Goal: Information Seeking & Learning: Learn about a topic

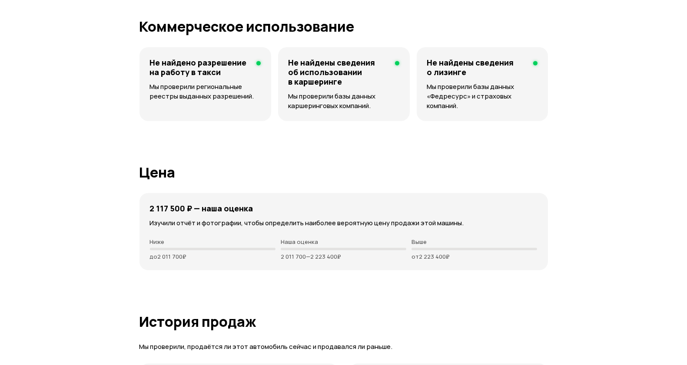
scroll to position [2075, 0]
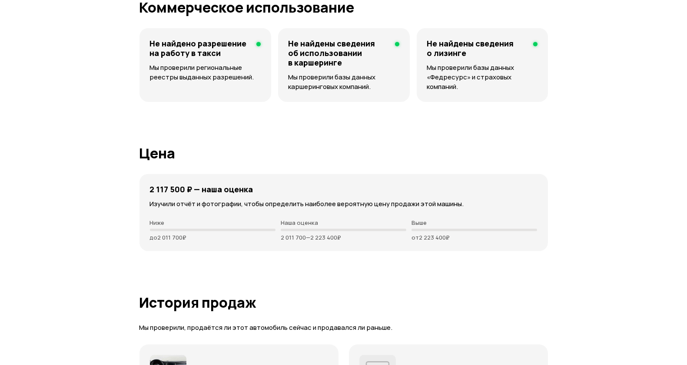
drag, startPoint x: 170, startPoint y: 119, endPoint x: 222, endPoint y: 123, distance: 51.5
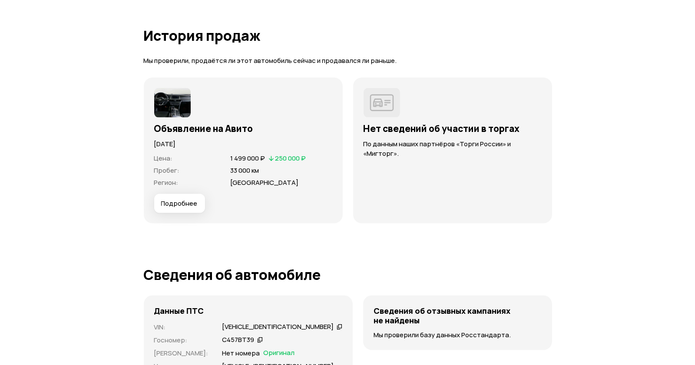
scroll to position [2460, 0]
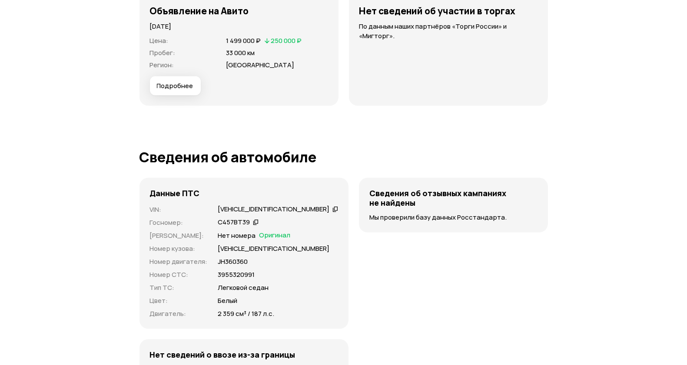
click at [175, 96] on button "Подробнее" at bounding box center [175, 85] width 51 height 19
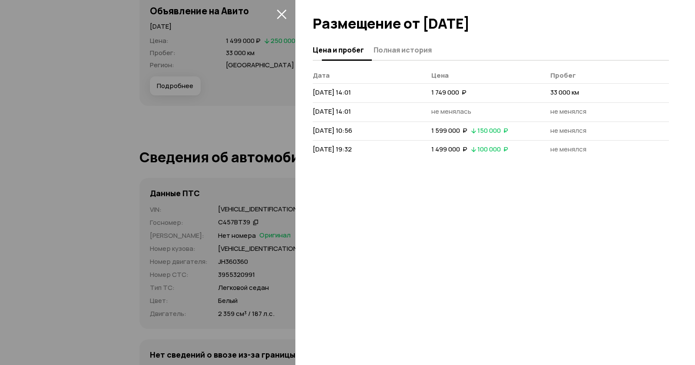
click at [402, 47] on span "Полная история" at bounding box center [403, 50] width 58 height 9
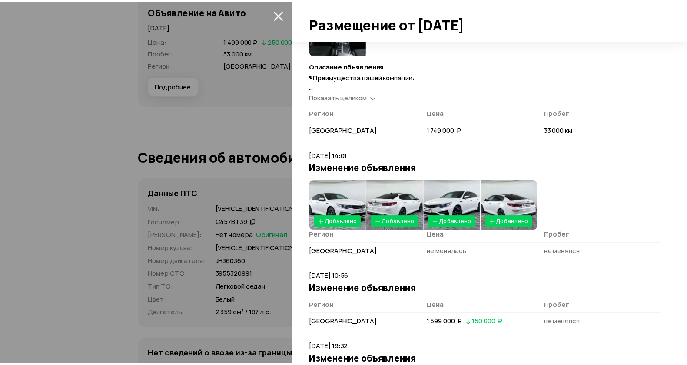
scroll to position [48, 0]
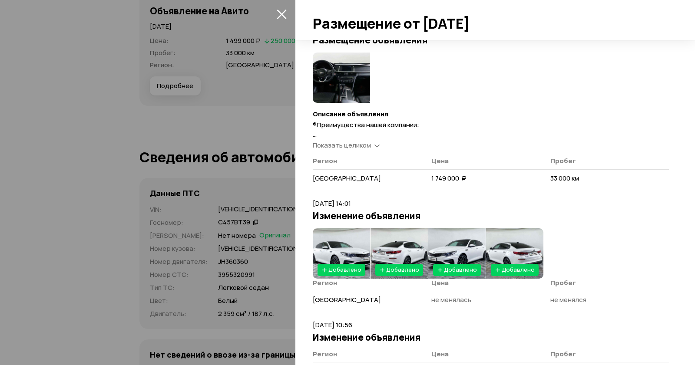
click at [232, 195] on div at bounding box center [347, 182] width 695 height 365
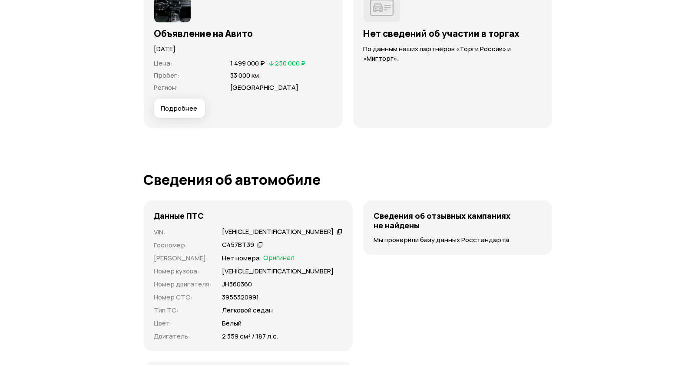
scroll to position [2462, 0]
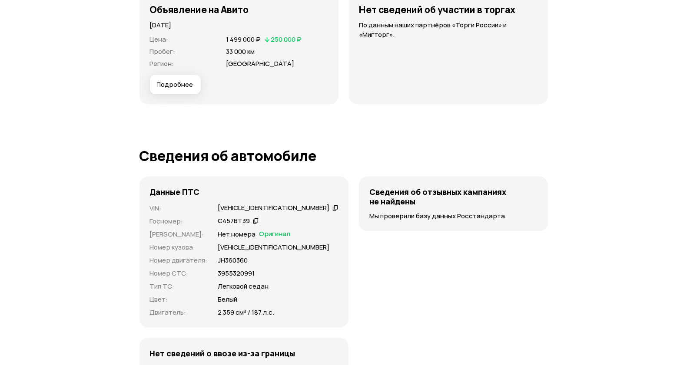
click at [172, 89] on span "Подробнее" at bounding box center [175, 84] width 36 height 9
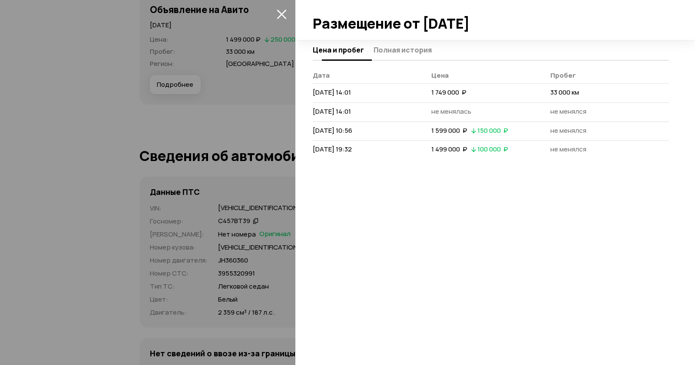
click at [409, 55] on button "Полная история" at bounding box center [401, 49] width 61 height 17
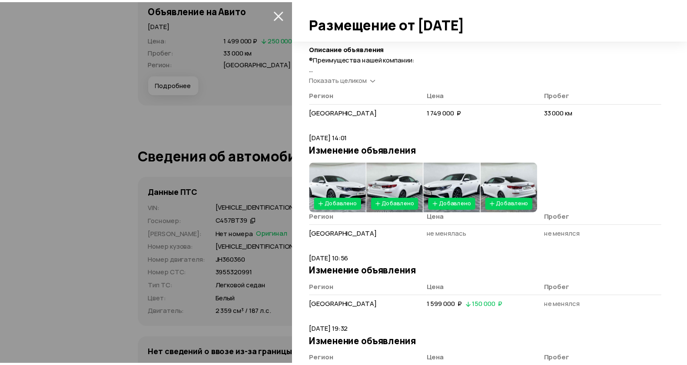
scroll to position [145, 0]
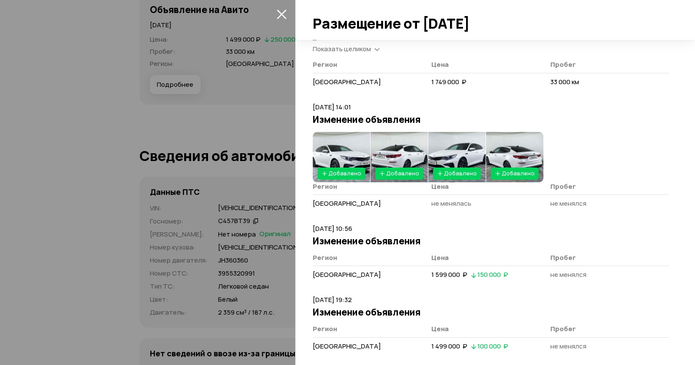
click at [349, 162] on img at bounding box center [341, 157] width 57 height 50
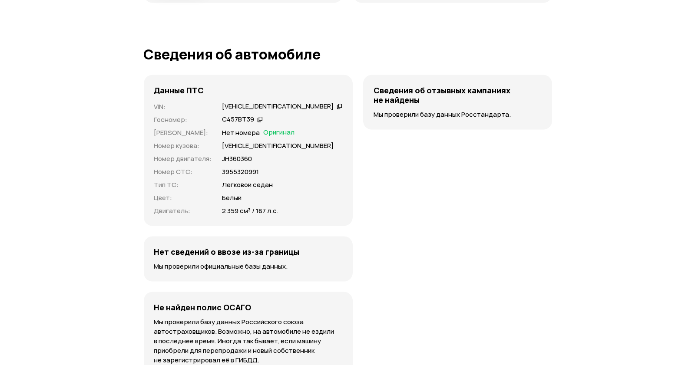
scroll to position [2462, 0]
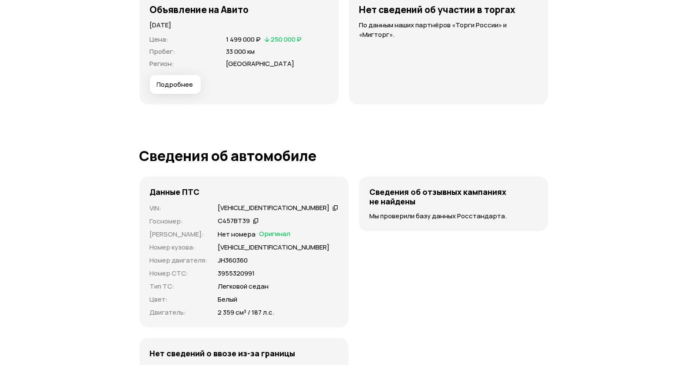
click at [182, 89] on span "Подробнее" at bounding box center [175, 84] width 36 height 9
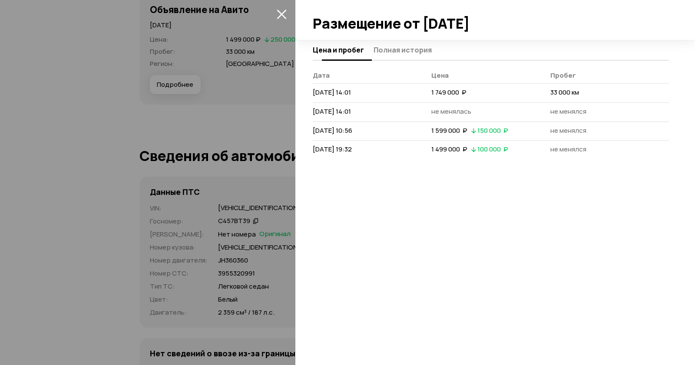
click at [402, 50] on span "Полная история" at bounding box center [403, 50] width 58 height 9
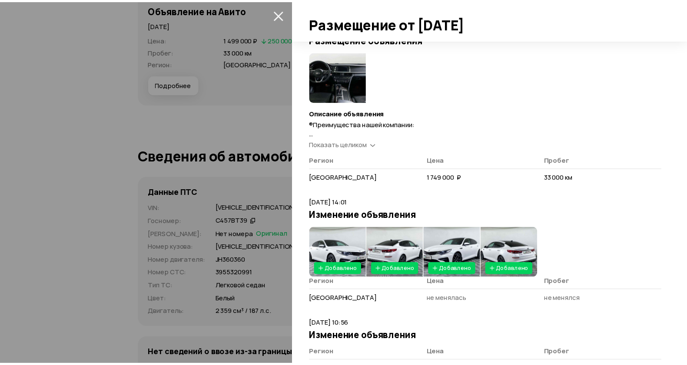
scroll to position [3, 0]
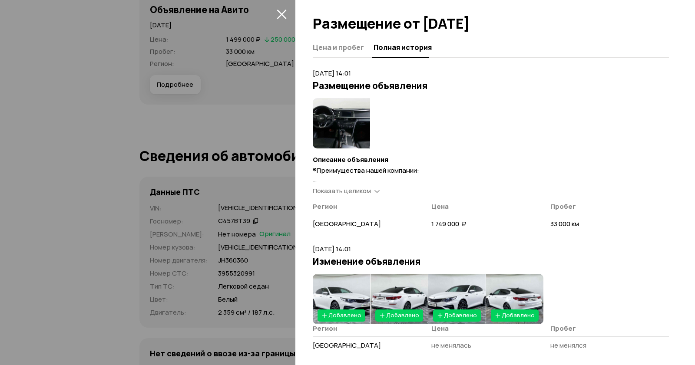
click at [349, 107] on img at bounding box center [341, 123] width 57 height 50
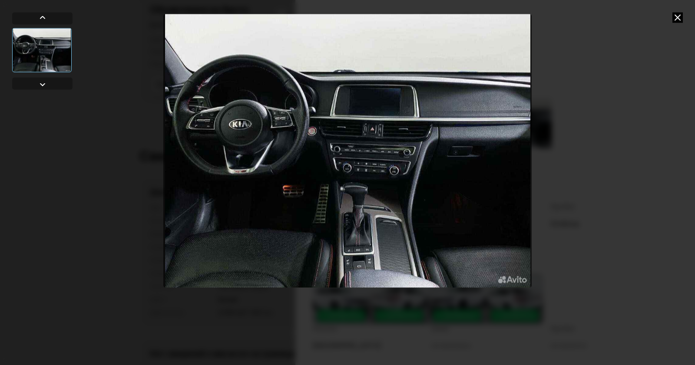
click at [681, 13] on icon at bounding box center [678, 17] width 10 height 10
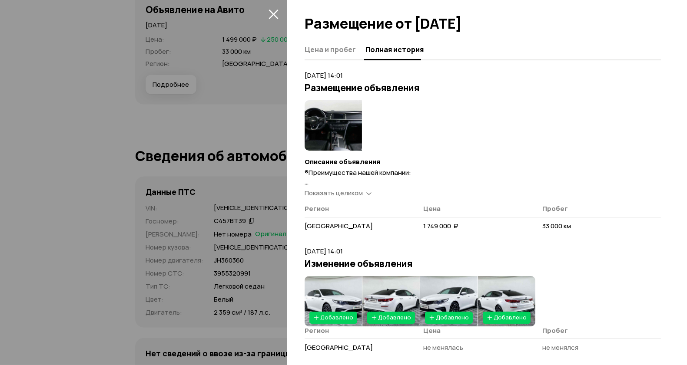
scroll to position [0, 0]
click at [116, 160] on div at bounding box center [343, 182] width 687 height 365
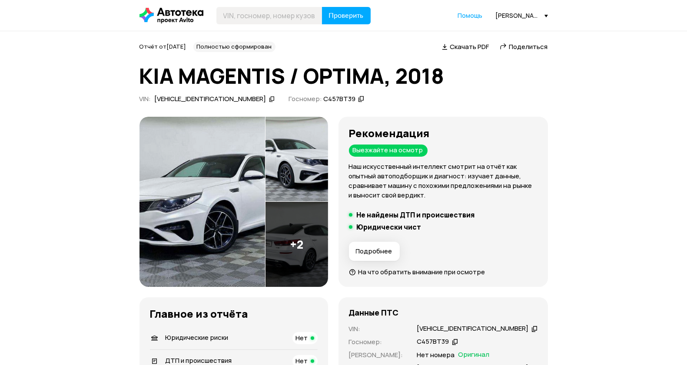
click at [227, 104] on div "[VEHICLE_IDENTIFICATION_NUMBER]" at bounding box center [211, 99] width 112 height 9
click at [197, 104] on div "[VEHICLE_IDENTIFICATION_NUMBER]" at bounding box center [211, 99] width 112 height 9
